Goal: Book appointment/travel/reservation

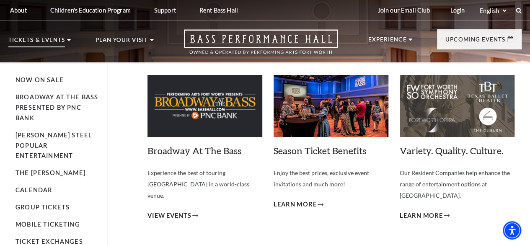
click at [65, 46] on p "Tickets & Events" at bounding box center [36, 42] width 57 height 10
click at [60, 43] on p "Tickets & Events" at bounding box center [36, 42] width 57 height 10
click at [48, 83] on link "Now On Sale" at bounding box center [39, 79] width 48 height 7
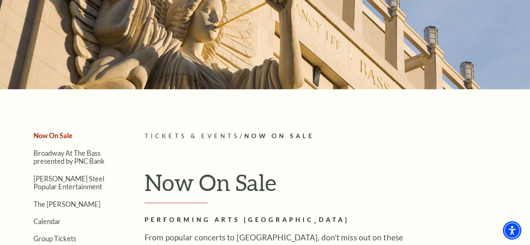
scroll to position [141, 0]
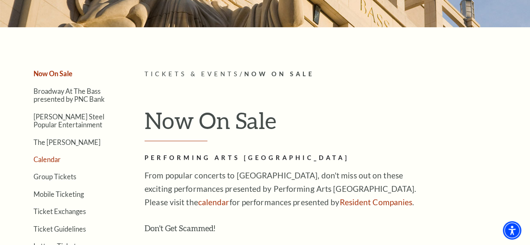
click at [49, 158] on link "Calendar" at bounding box center [47, 159] width 27 height 8
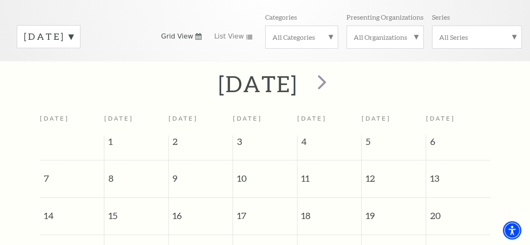
scroll to position [113, 0]
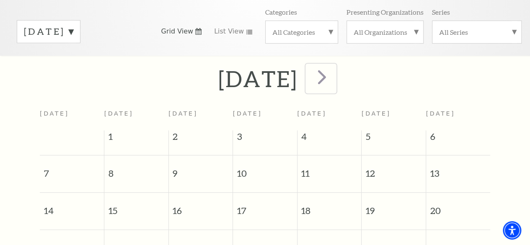
click at [334, 78] on span "next" at bounding box center [322, 77] width 24 height 24
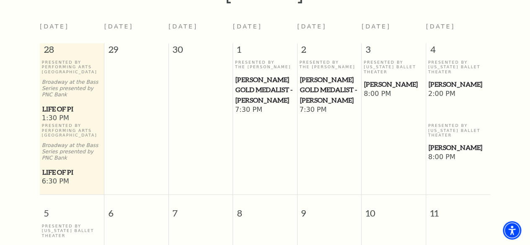
scroll to position [199, 0]
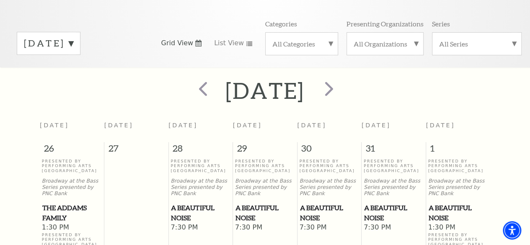
scroll to position [132, 0]
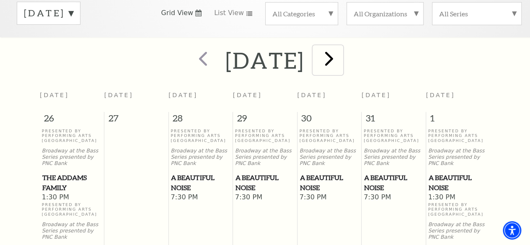
click at [341, 59] on span "next" at bounding box center [329, 58] width 24 height 24
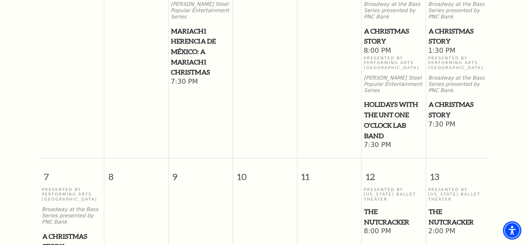
scroll to position [108, 0]
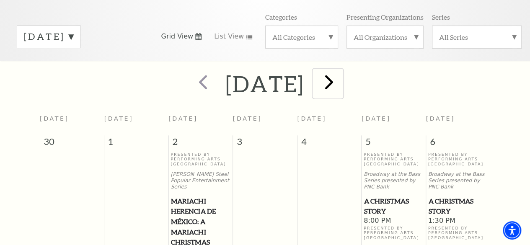
click at [341, 86] on span "next" at bounding box center [329, 82] width 24 height 24
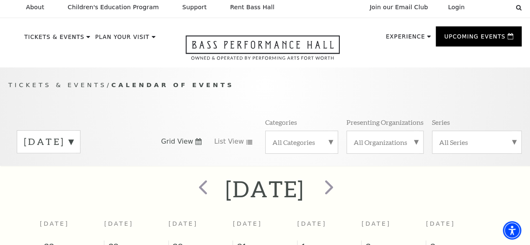
scroll to position [0, 0]
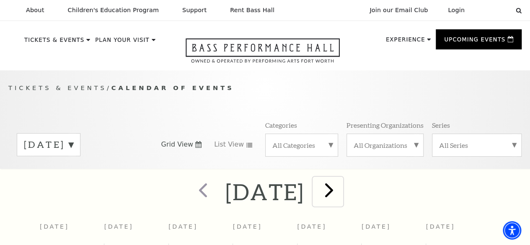
click at [341, 194] on span "next" at bounding box center [329, 190] width 24 height 24
click at [341, 199] on span "next" at bounding box center [329, 190] width 24 height 24
click at [341, 200] on span "next" at bounding box center [329, 190] width 24 height 24
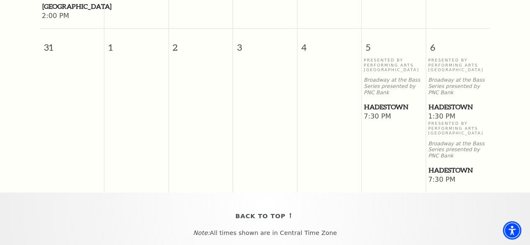
scroll to position [932, 0]
